Goal: Information Seeking & Learning: Check status

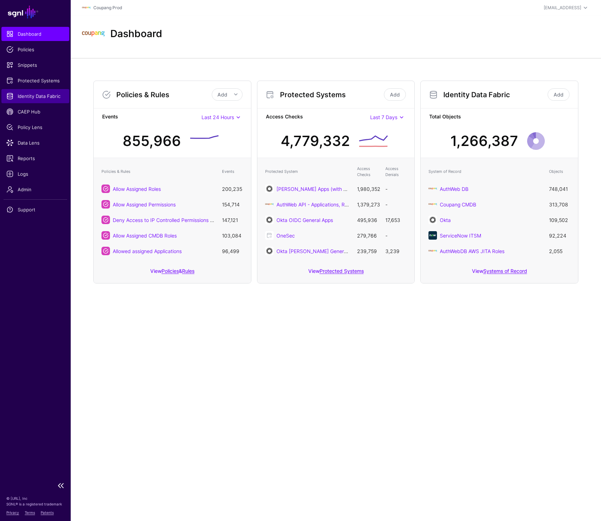
click at [31, 95] on span "Identity Data Fabric" at bounding box center [35, 96] width 58 height 7
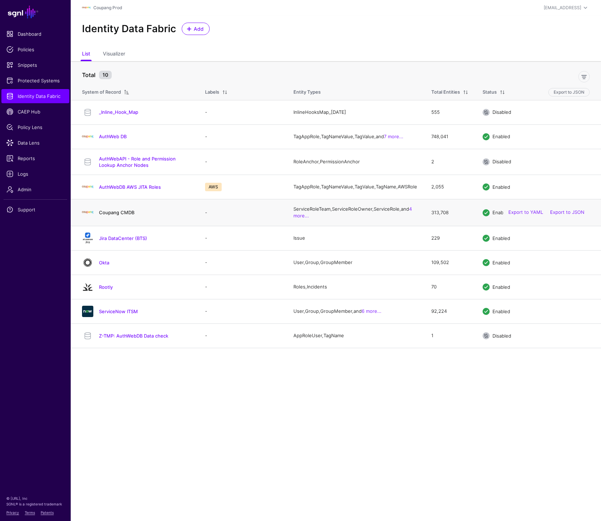
click at [111, 215] on link "Coupang CMDB" at bounding box center [116, 213] width 35 height 6
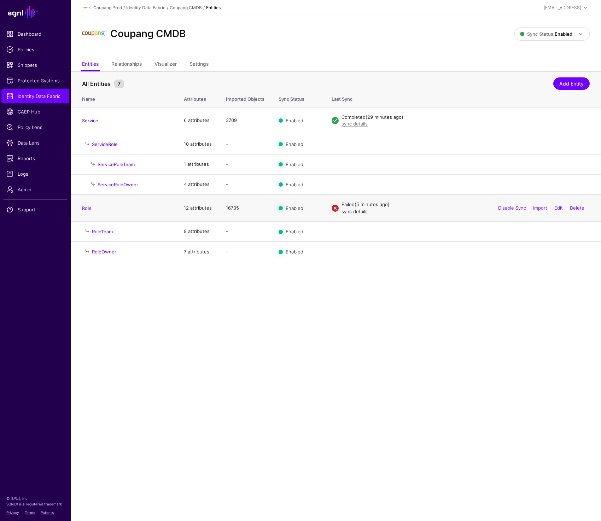
click at [350, 212] on link "sync details" at bounding box center [354, 212] width 26 height 6
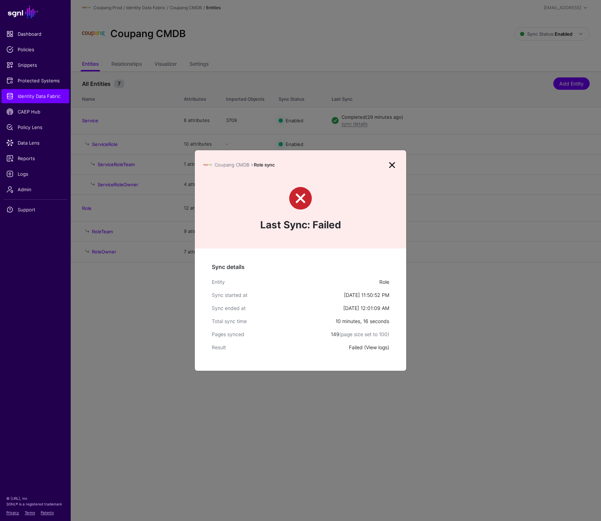
click at [380, 349] on link "View logs" at bounding box center [377, 347] width 22 height 6
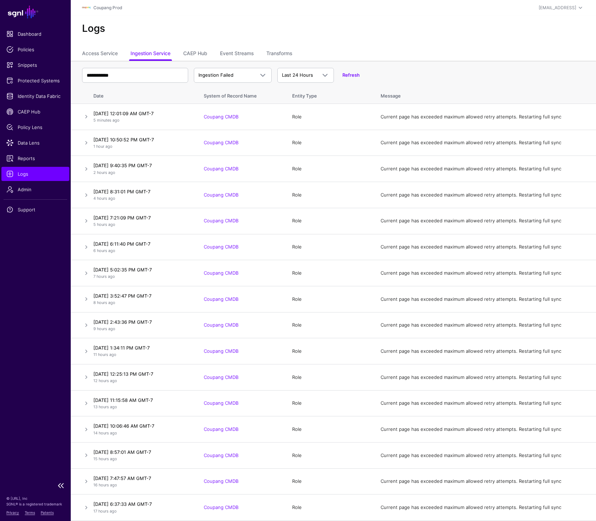
click at [25, 176] on span "Logs" at bounding box center [35, 173] width 58 height 7
click at [39, 95] on span "Identity Data Fabric" at bounding box center [35, 96] width 58 height 7
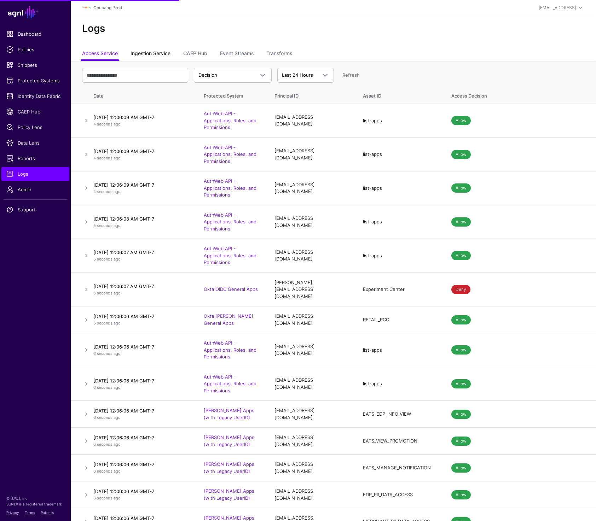
click at [141, 55] on link "Ingestion Service" at bounding box center [150, 53] width 40 height 13
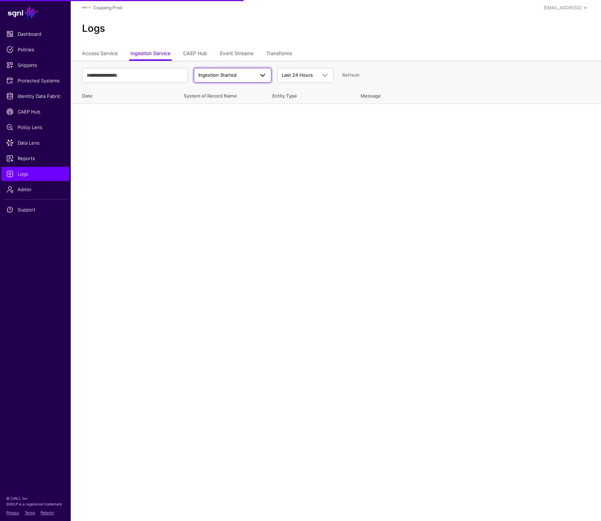
click at [247, 78] on span "Ingestion Started" at bounding box center [226, 75] width 56 height 7
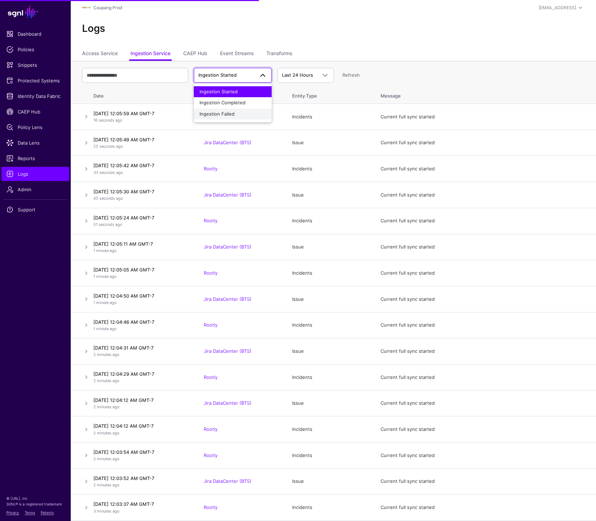
click at [235, 112] on div "Ingestion Failed" at bounding box center [232, 114] width 66 height 7
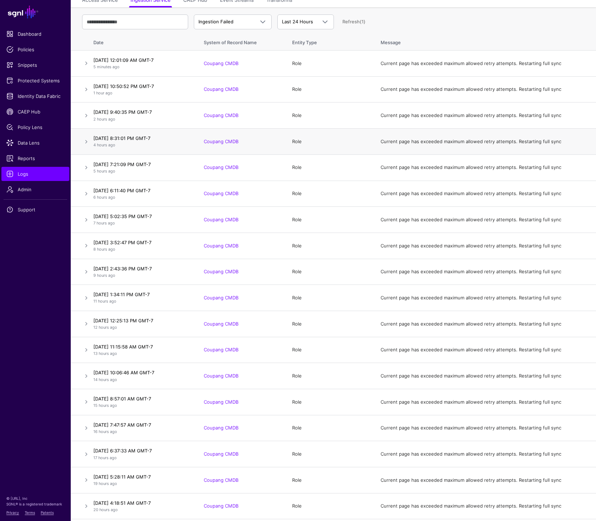
scroll to position [130, 0]
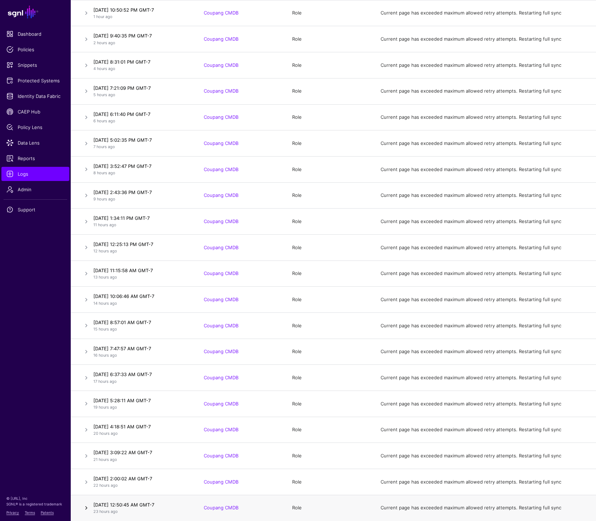
click at [87, 510] on link at bounding box center [86, 508] width 8 height 8
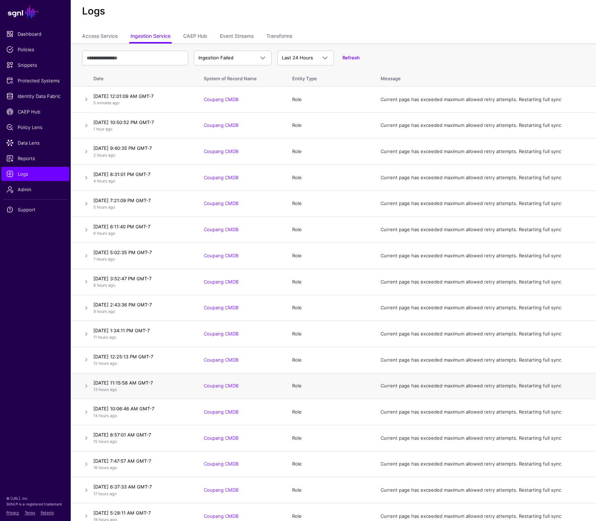
scroll to position [0, 0]
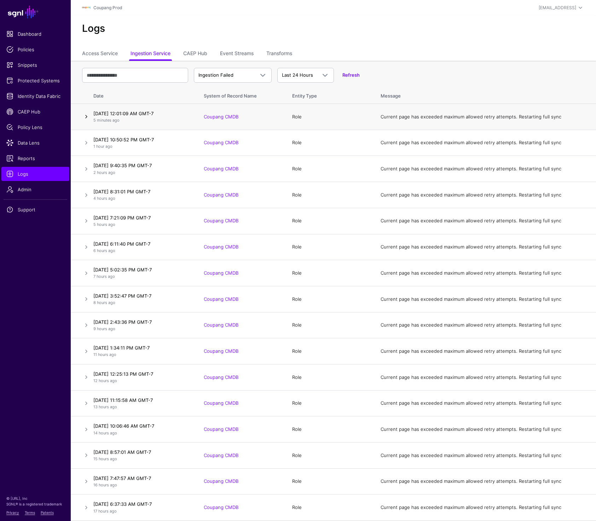
click at [87, 116] on link at bounding box center [86, 116] width 8 height 8
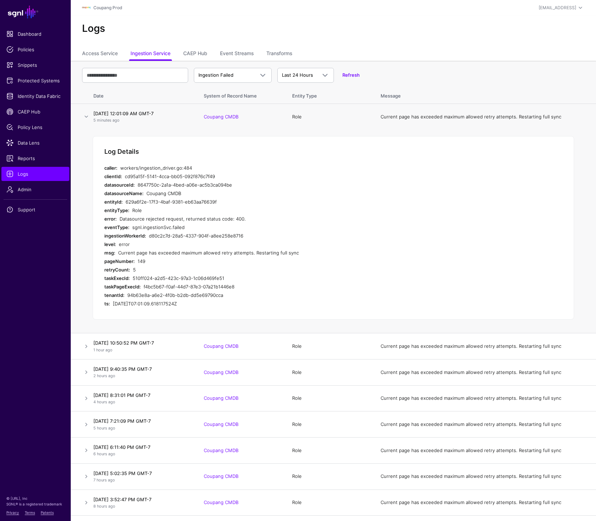
drag, startPoint x: 119, startPoint y: 218, endPoint x: 296, endPoint y: 218, distance: 177.1
click at [296, 218] on div "error: Datasource rejected request, returned status code: 400." at bounding box center [245, 219] width 283 height 8
copy div "Datasource rejected request, returned status code: 400."
click at [21, 176] on span "Logs" at bounding box center [35, 173] width 58 height 7
drag, startPoint x: 198, startPoint y: 118, endPoint x: 241, endPoint y: 118, distance: 42.4
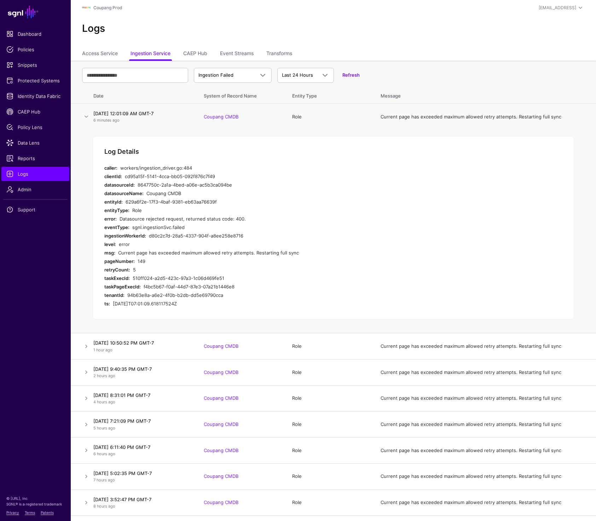
click at [241, 118] on td "Coupang CMDB" at bounding box center [241, 117] width 88 height 26
copy link "Coupang CMDB"
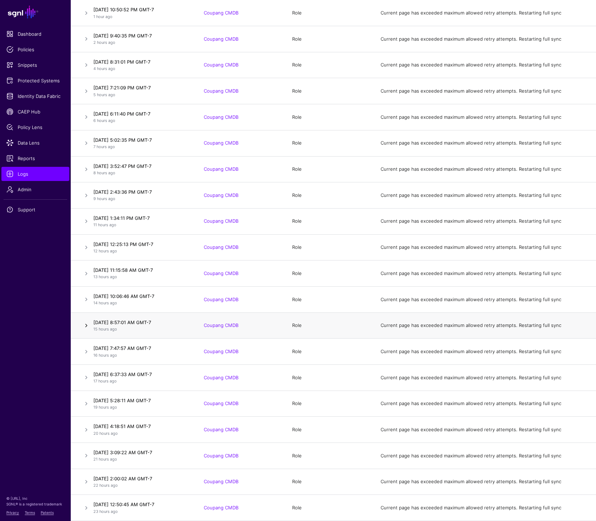
click at [83, 326] on link at bounding box center [86, 325] width 8 height 8
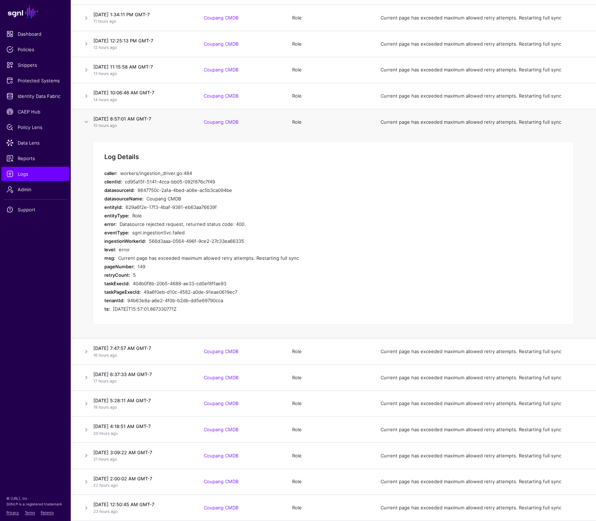
scroll to position [0, 0]
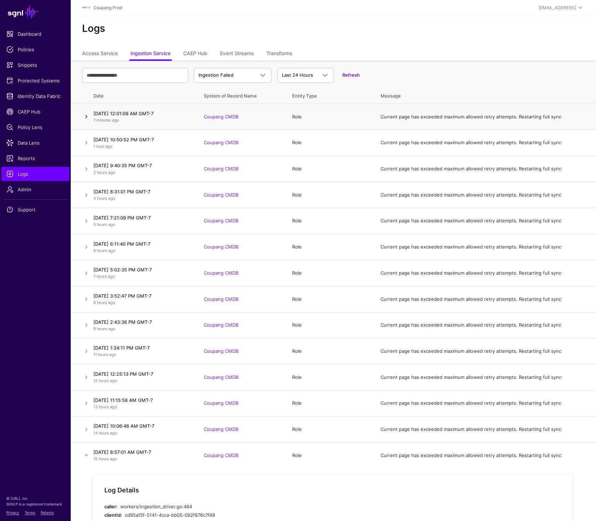
click at [86, 117] on link at bounding box center [86, 116] width 8 height 8
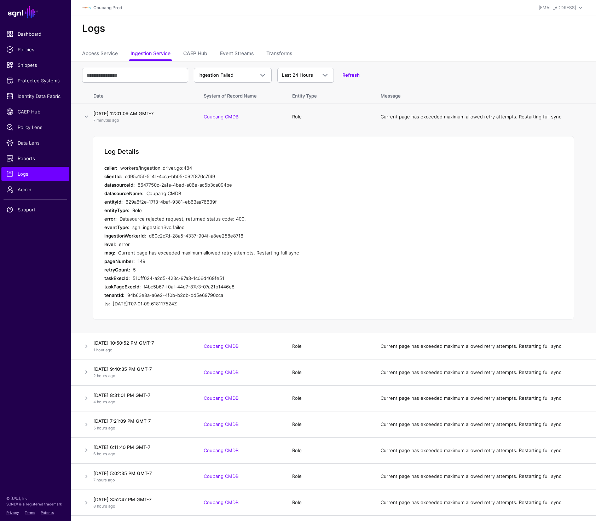
drag, startPoint x: 118, startPoint y: 219, endPoint x: 254, endPoint y: 217, distance: 136.1
click at [254, 217] on div "error: Datasource rejected request, returned status code: 400." at bounding box center [245, 219] width 283 height 8
copy div "Datasource rejected request, returned status code: 400."
click at [83, 349] on link at bounding box center [86, 346] width 8 height 8
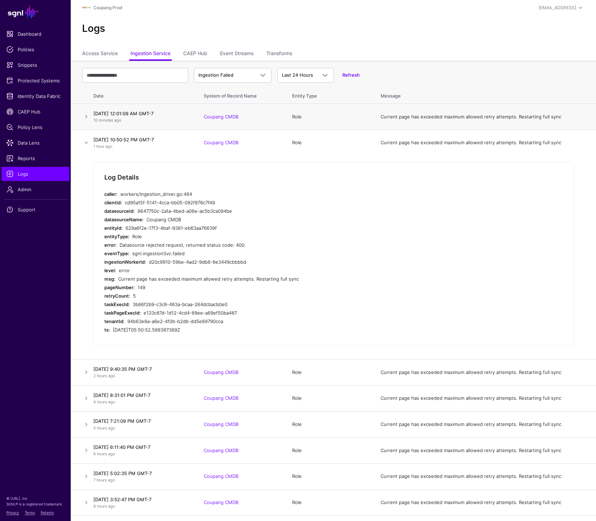
click at [81, 117] on td at bounding box center [81, 117] width 20 height 26
click at [87, 117] on link at bounding box center [86, 116] width 8 height 8
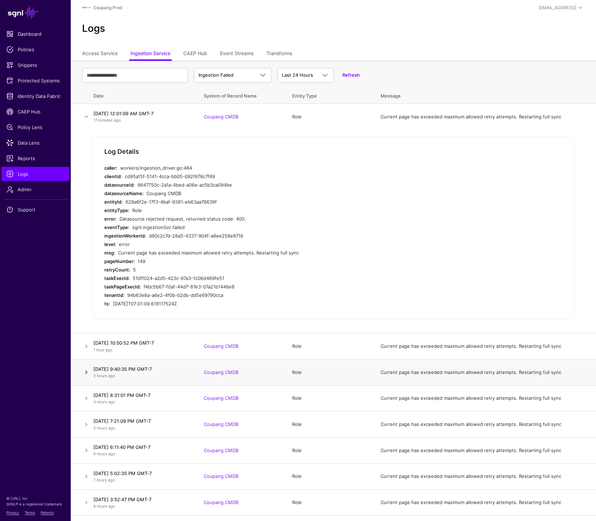
click at [87, 369] on link at bounding box center [86, 372] width 8 height 8
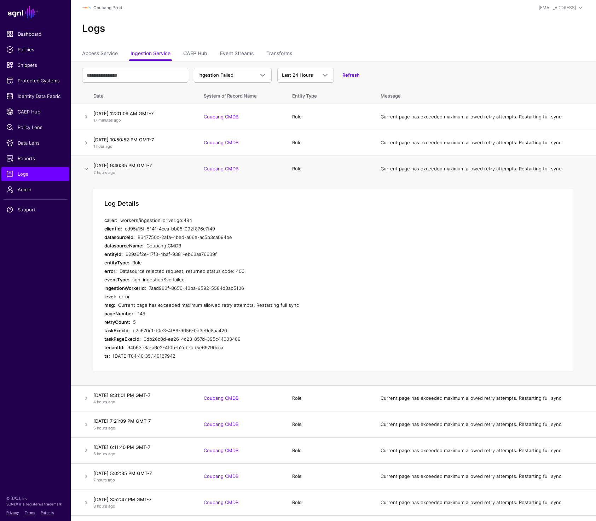
click at [198, 283] on div "sgnl.ingestionSvc.failed" at bounding box center [259, 279] width 255 height 8
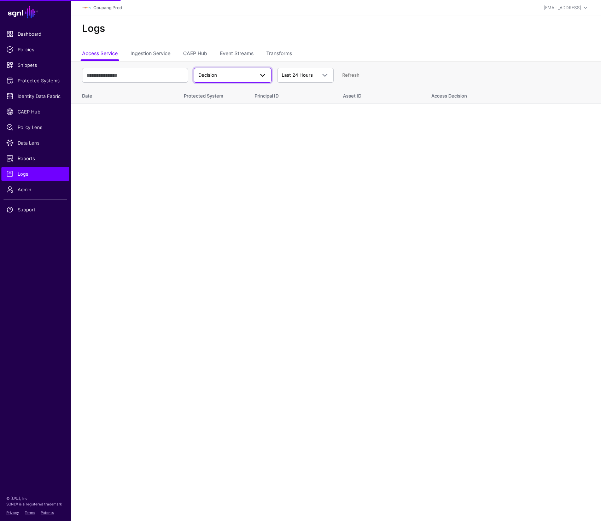
click at [240, 72] on span "Decision" at bounding box center [226, 75] width 56 height 7
click at [180, 21] on div "Logs" at bounding box center [336, 32] width 530 height 32
click at [157, 49] on link "Ingestion Service" at bounding box center [150, 53] width 40 height 13
click at [251, 74] on span "Ingestion Started" at bounding box center [226, 75] width 56 height 7
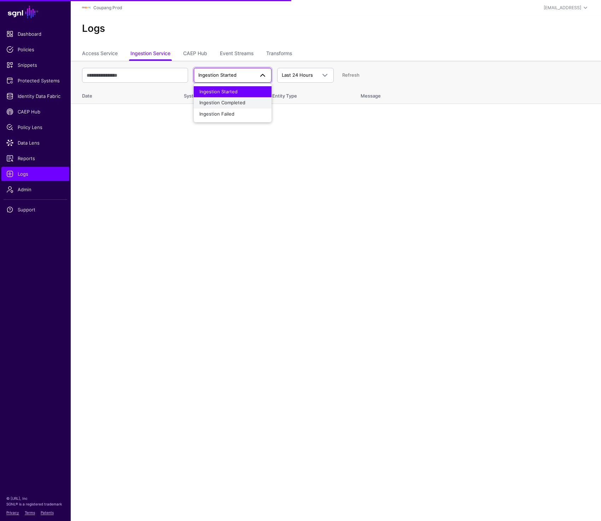
click at [240, 101] on span "Ingestion Completed" at bounding box center [222, 103] width 46 height 6
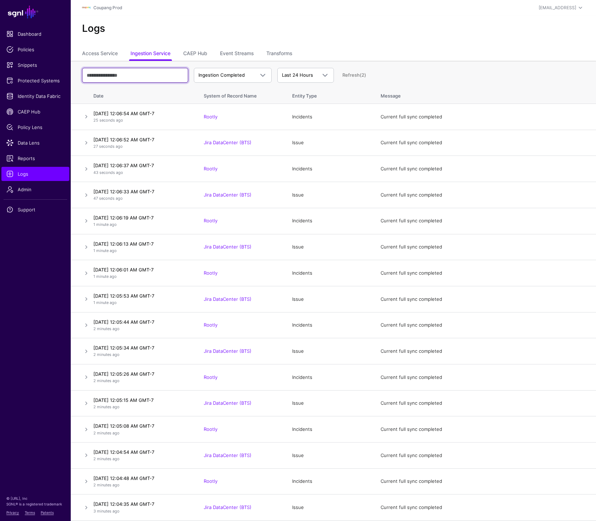
click at [124, 72] on input "text" at bounding box center [135, 75] width 106 height 15
paste input "**********"
type input "**********"
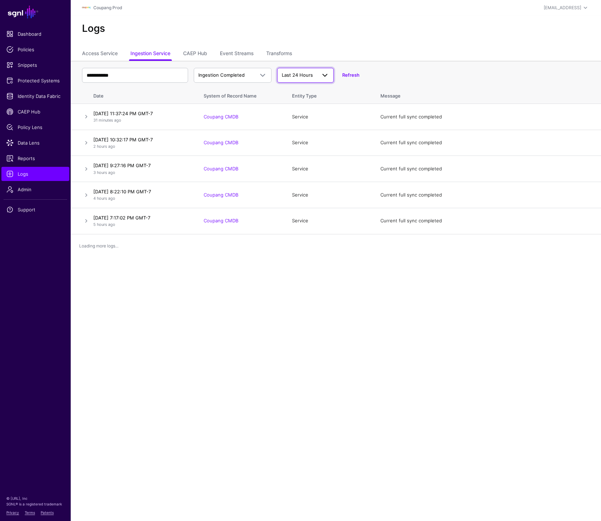
click at [299, 72] on span "Last 24 Hours" at bounding box center [297, 75] width 31 height 6
click at [301, 135] on span "Custom Range" at bounding box center [299, 136] width 32 height 6
select select "**"
select select "****"
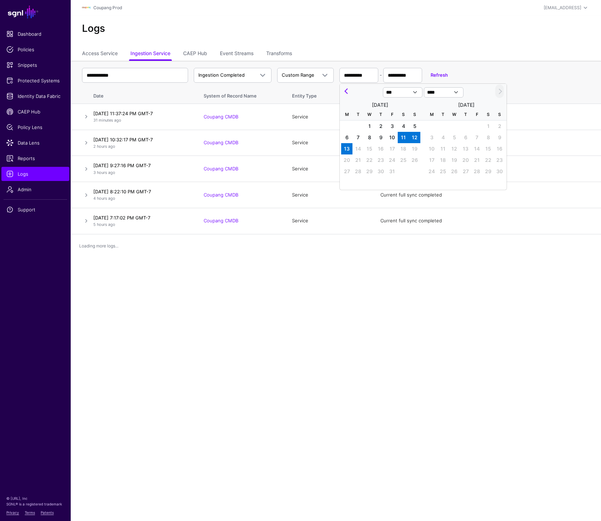
click at [405, 137] on span "11" at bounding box center [403, 137] width 11 height 11
type input "**********"
click at [346, 150] on span "13" at bounding box center [346, 148] width 11 height 11
type input "**********"
